Goal: Register for event/course

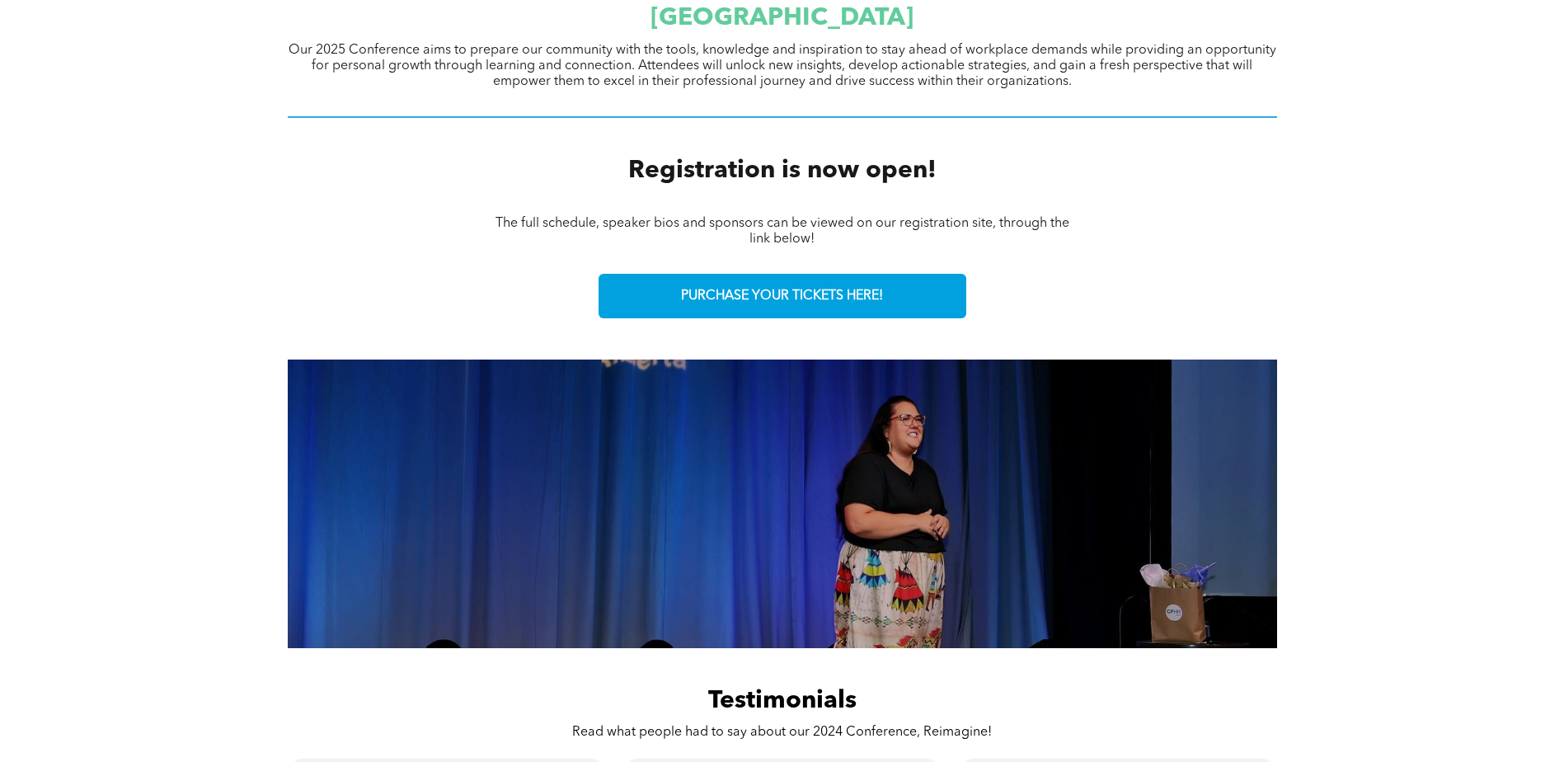
scroll to position [742, 0]
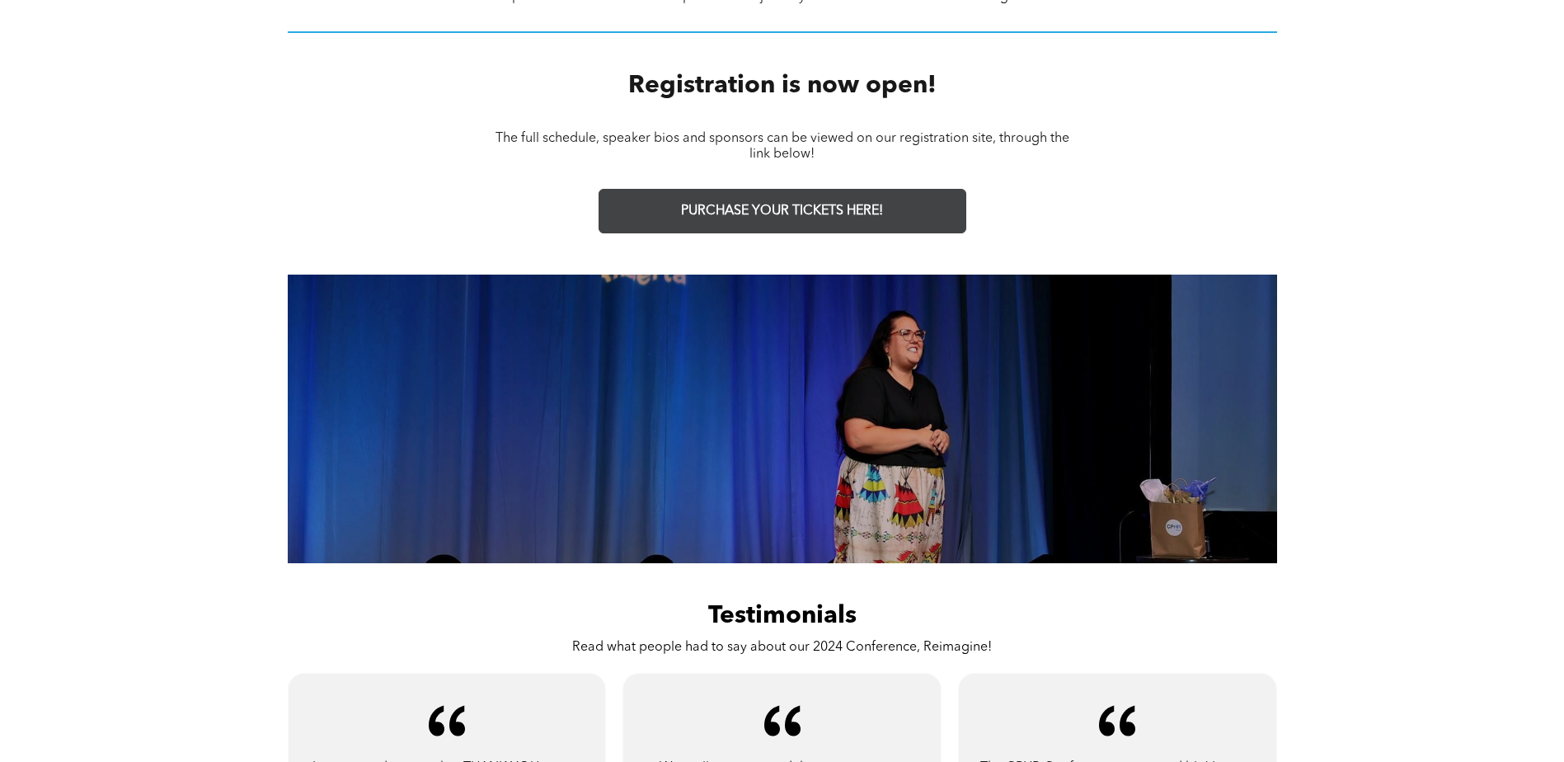
click at [871, 219] on span "PURCHASE YOUR TICKETS HERE!" at bounding box center [782, 212] width 202 height 16
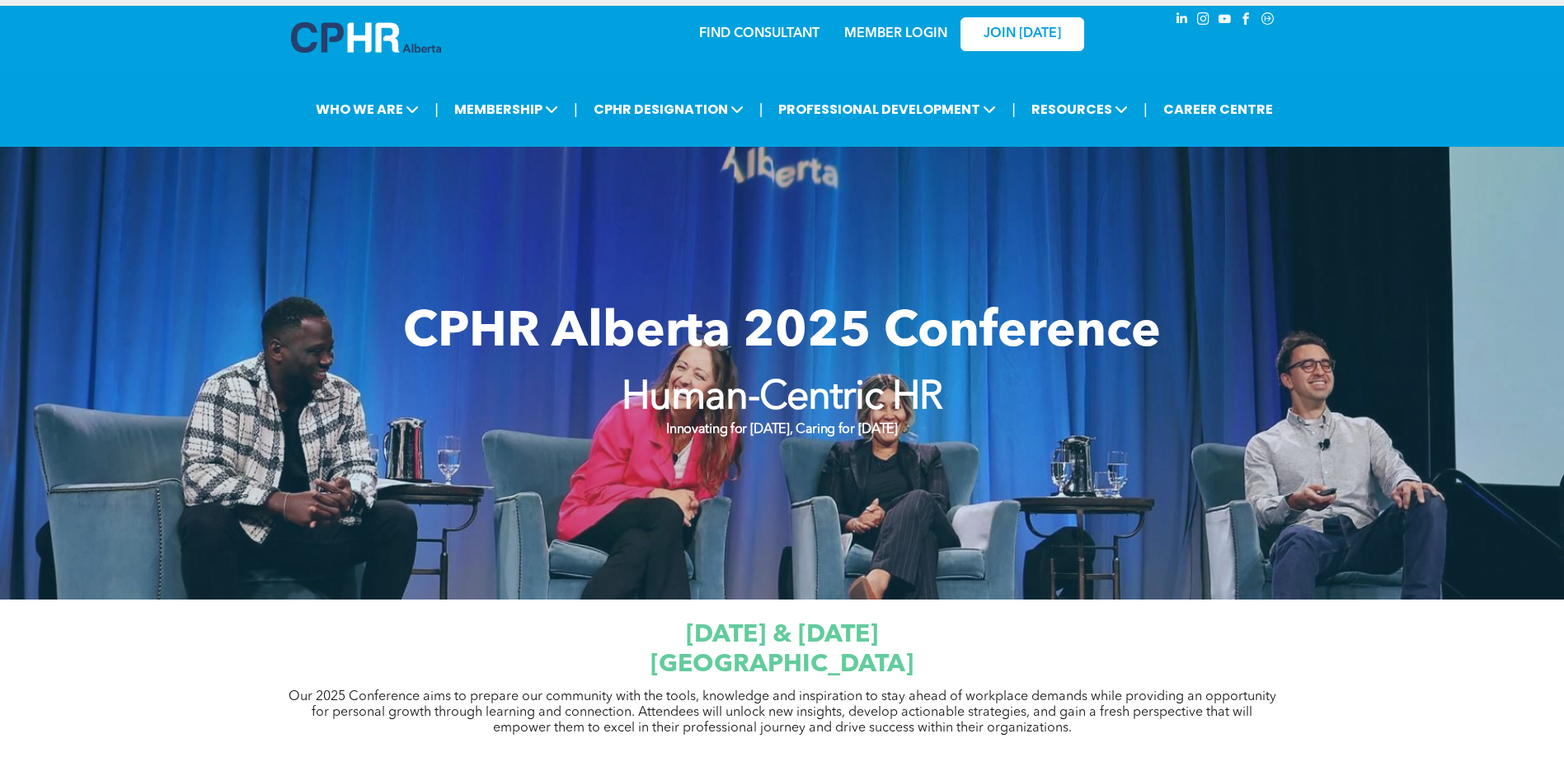
scroll to position [0, 0]
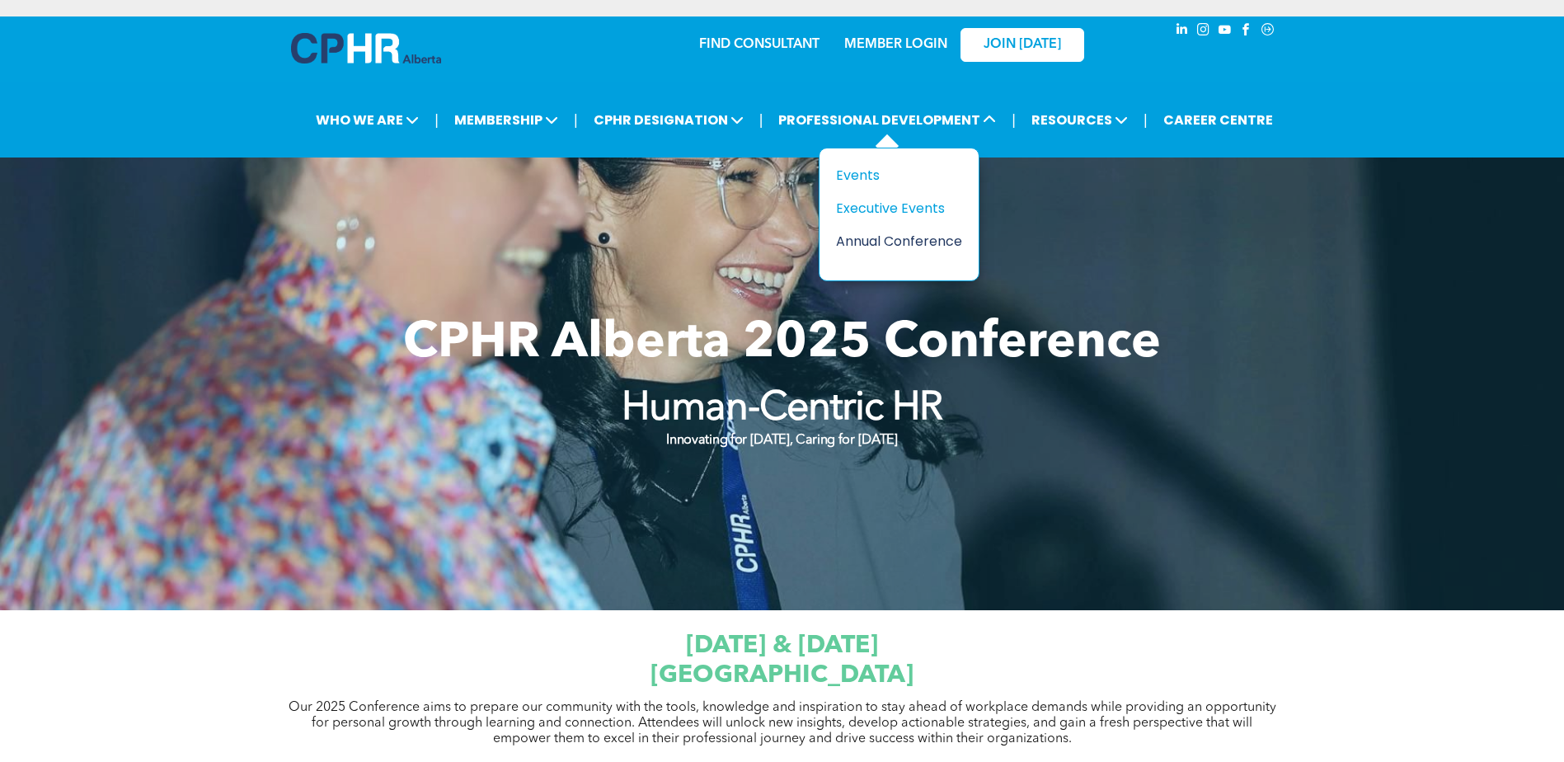
click at [950, 251] on div "Annual Conference" at bounding box center [893, 241] width 114 height 21
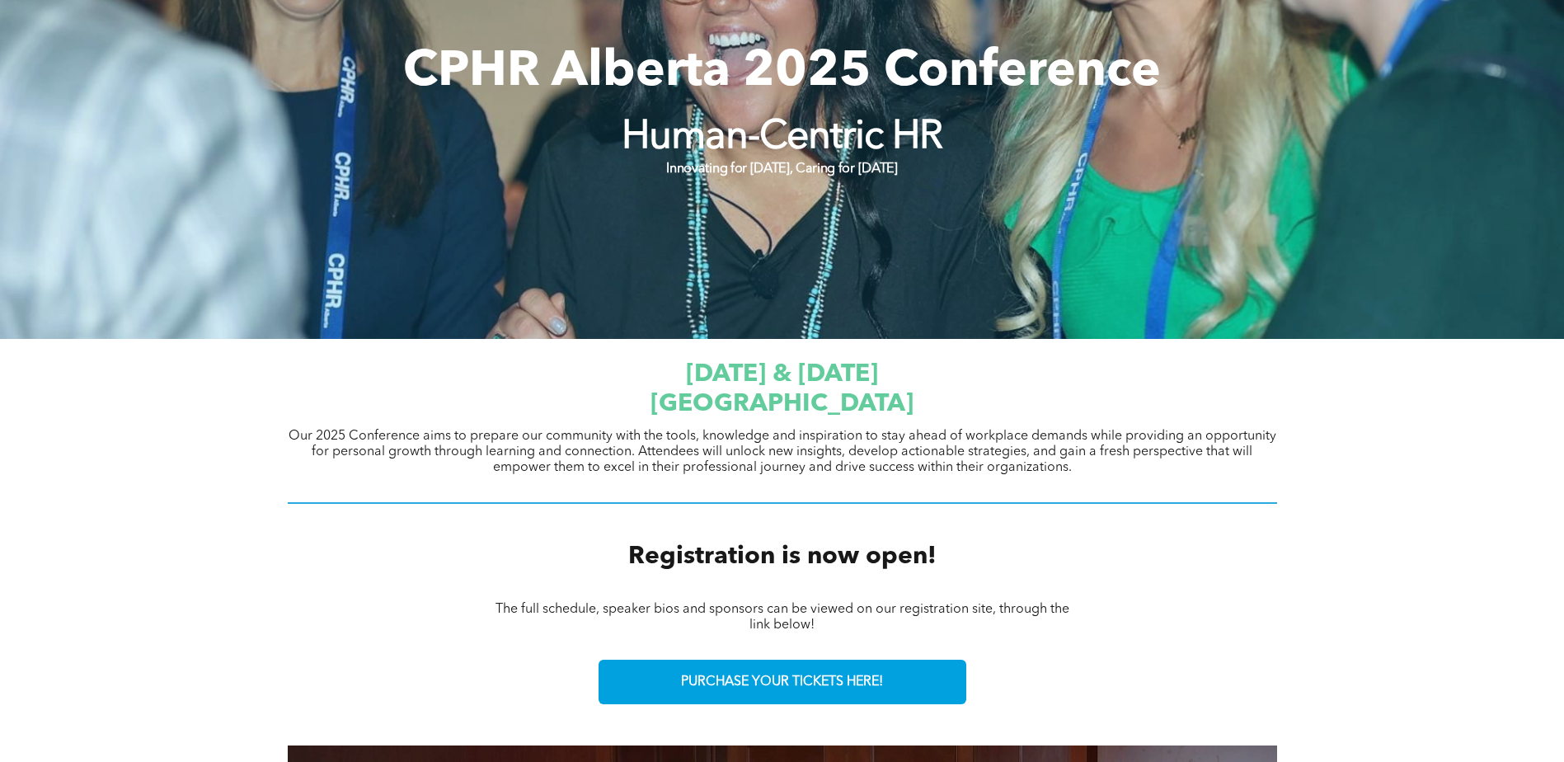
scroll to position [291, 0]
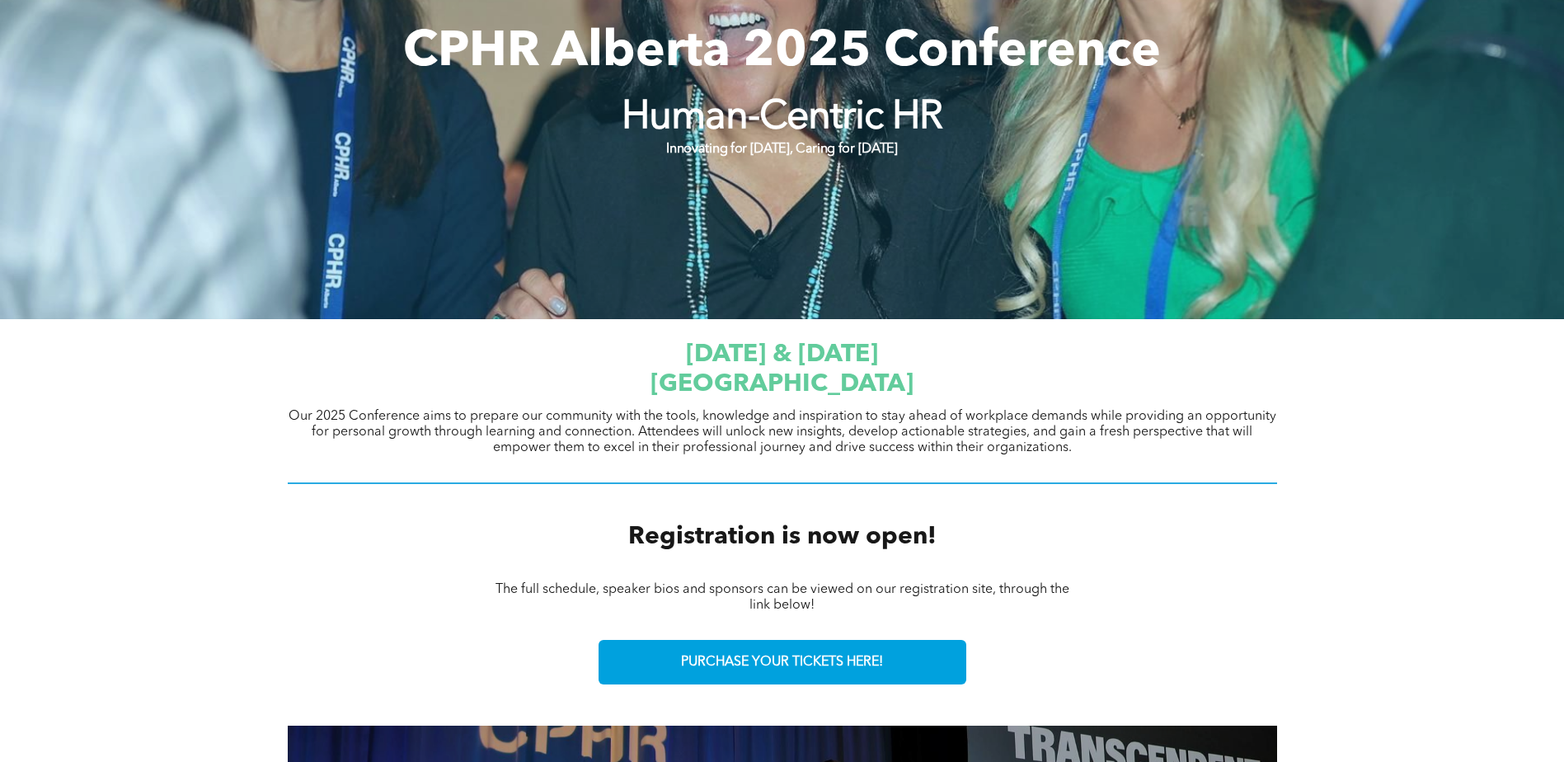
click at [429, 179] on div "CPHR Alberta 2025 Conference Human-Centric HR Innovating for [DATE], Caring for…" at bounding box center [782, 93] width 989 height 172
click at [1200, 179] on div "CPHR Alberta 2025 Conference Human-Centric HR Innovating for [DATE], Caring for…" at bounding box center [782, 93] width 989 height 172
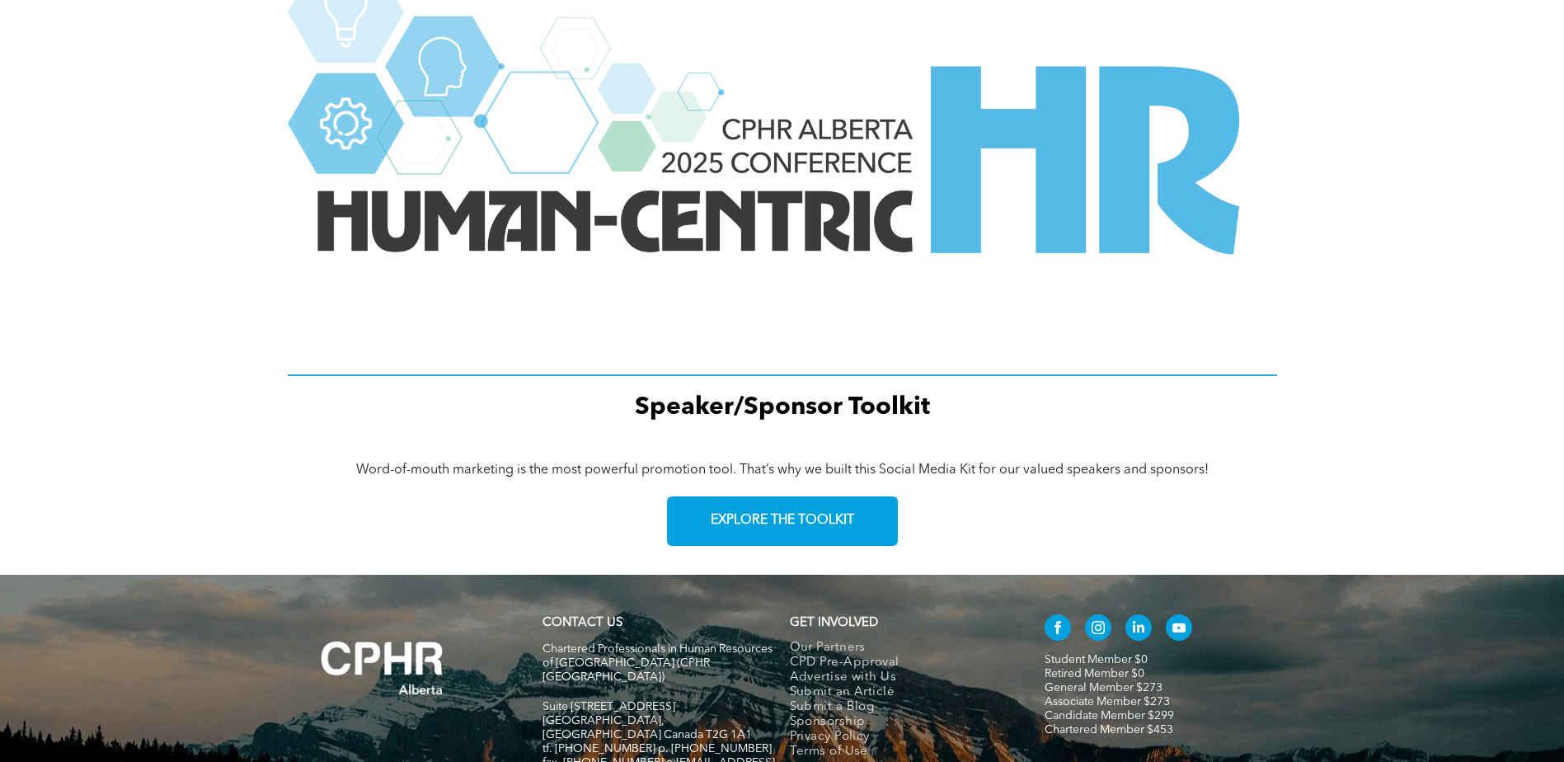
scroll to position [2187, 0]
